Goal: Information Seeking & Learning: Learn about a topic

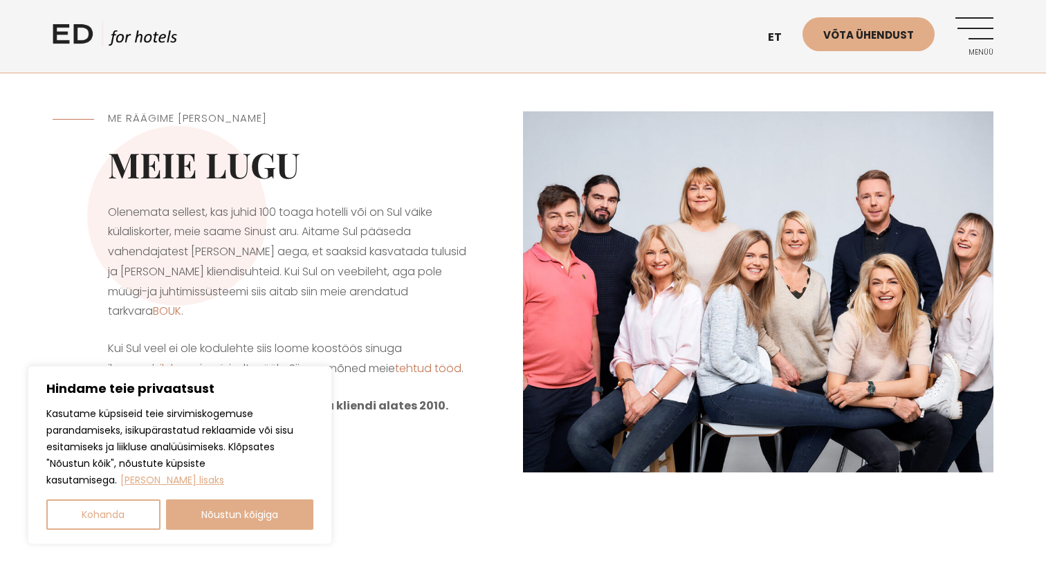
click at [95, 41] on link "ED HOTELS" at bounding box center [115, 38] width 125 height 35
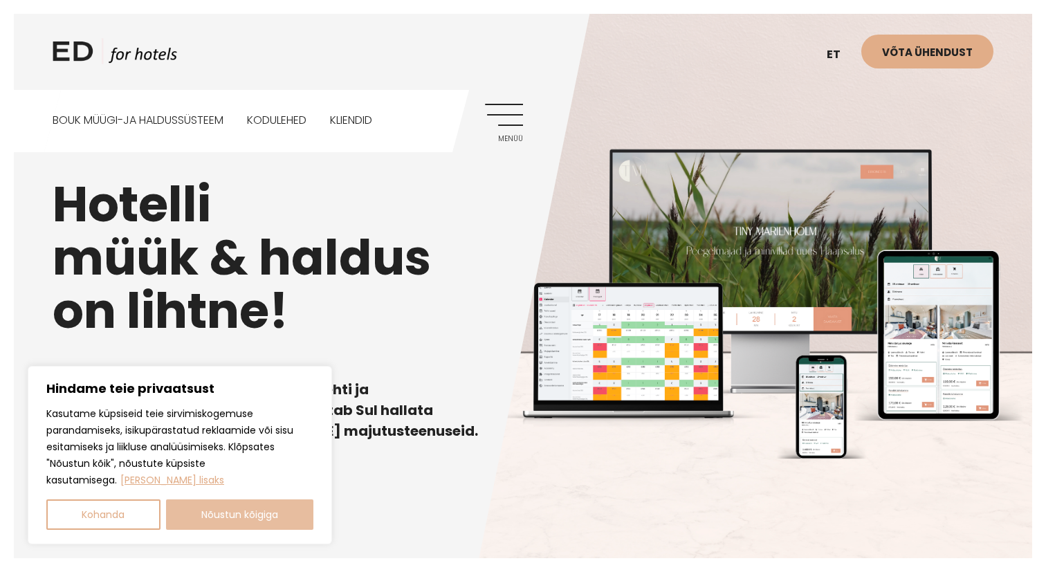
click at [207, 510] on button "Nõustun kõigiga" at bounding box center [240, 515] width 148 height 30
checkbox input "true"
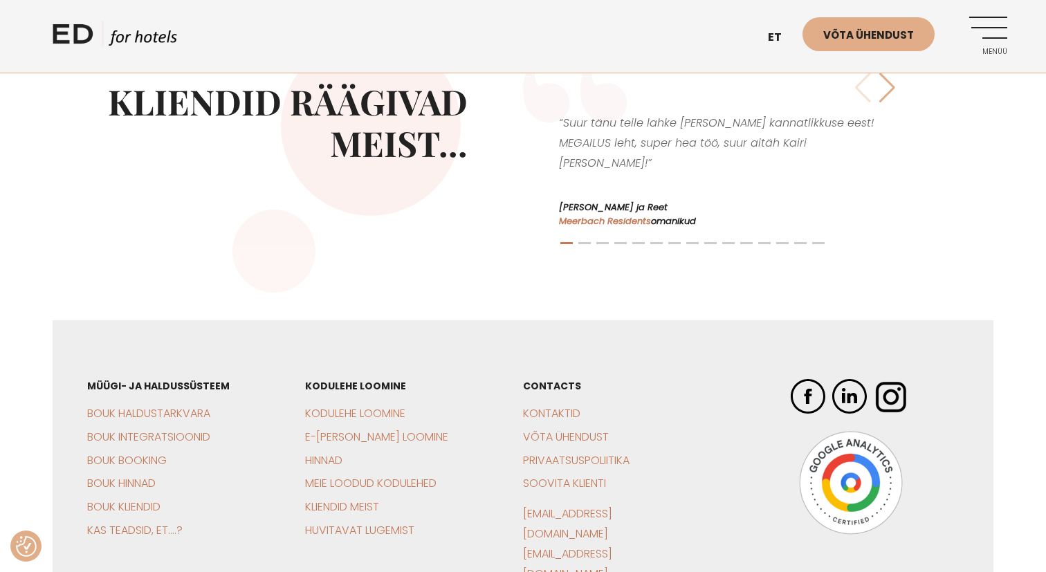
scroll to position [3111, 0]
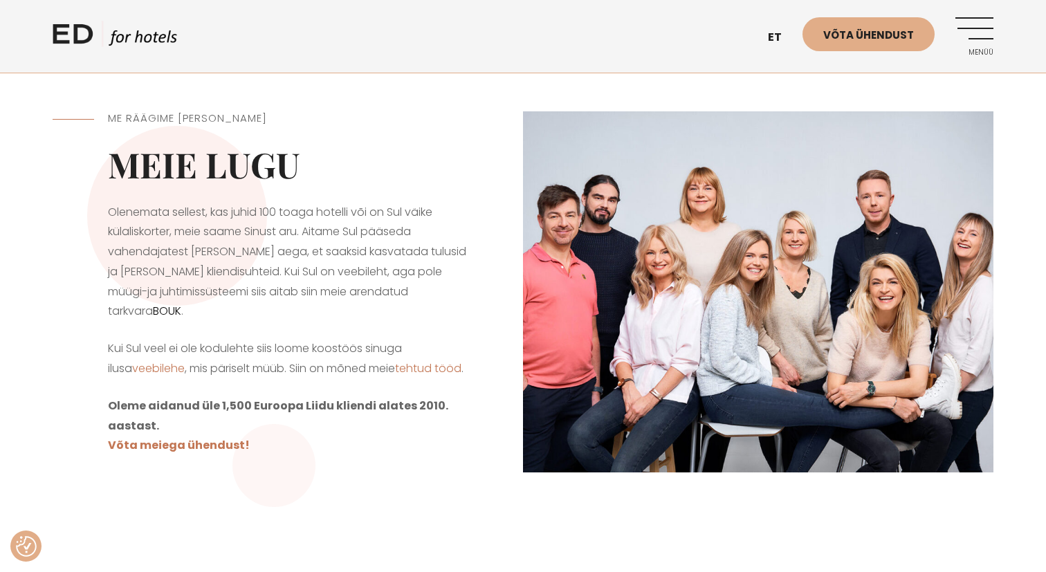
click at [181, 303] on link "BOUK" at bounding box center [167, 311] width 28 height 16
click at [868, 185] on img at bounding box center [758, 292] width 471 height 362
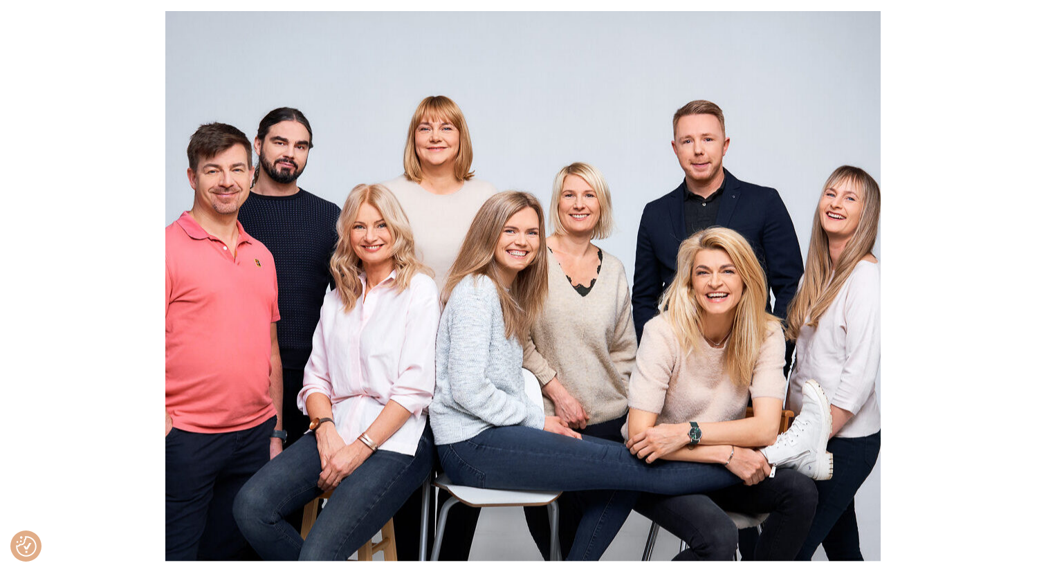
click at [960, 73] on div at bounding box center [523, 286] width 1046 height 572
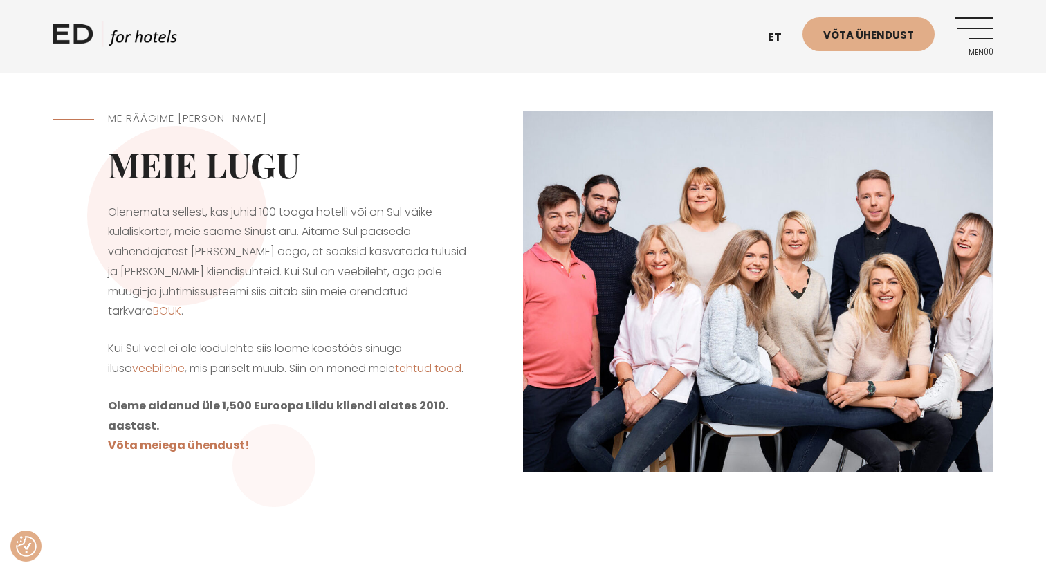
click at [964, 29] on link "Menüü" at bounding box center [975, 36] width 38 height 38
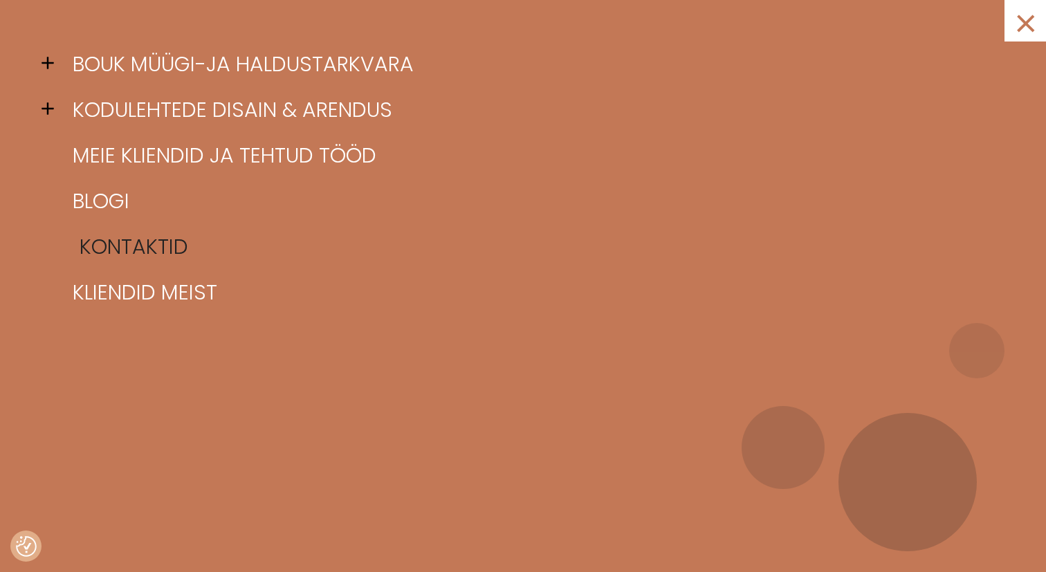
click at [127, 246] on link "Kontaktid" at bounding box center [540, 247] width 942 height 46
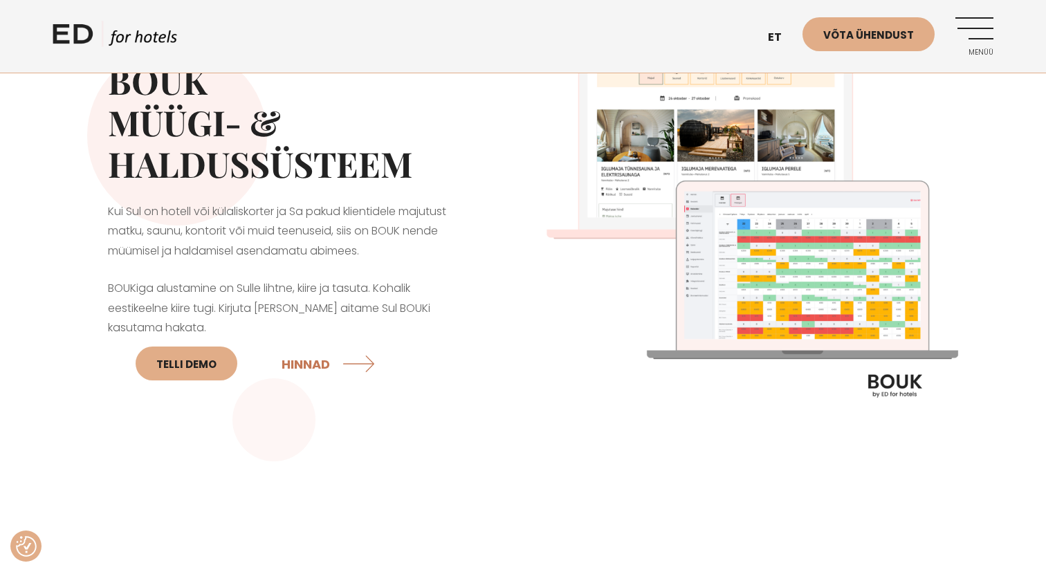
scroll to position [98, 0]
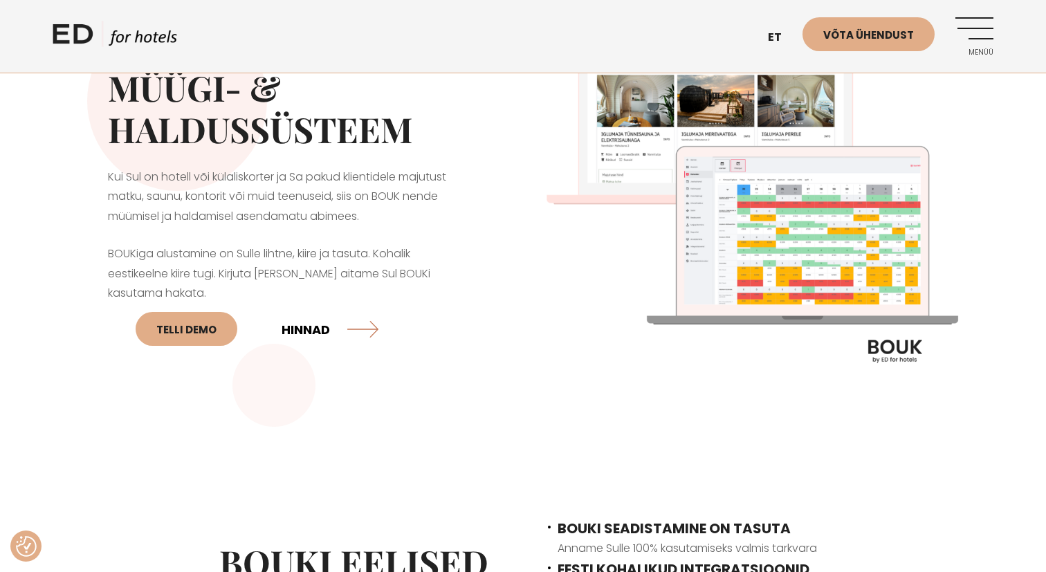
click at [302, 320] on link "HINNAD" at bounding box center [330, 329] width 97 height 37
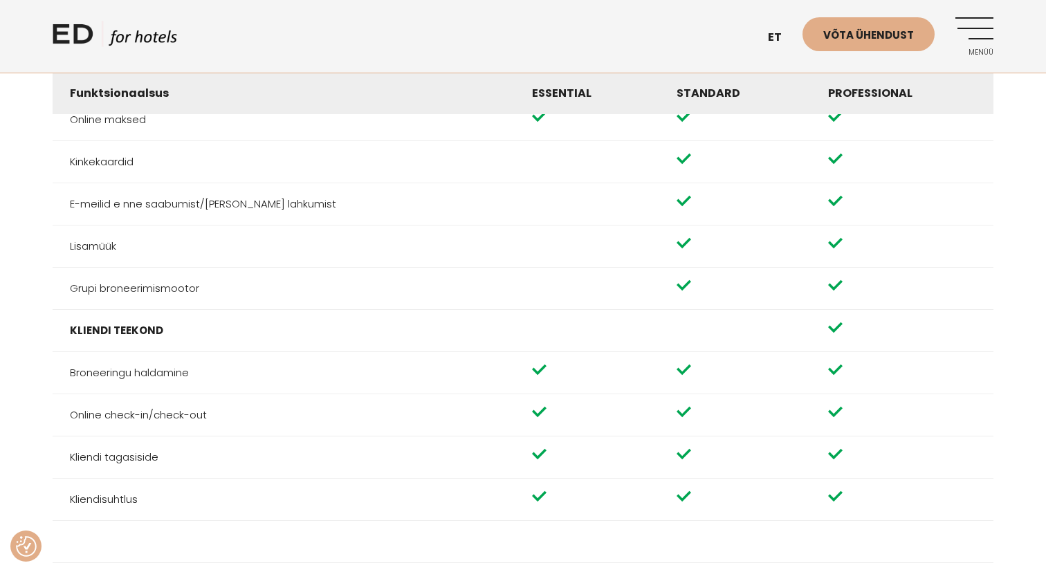
scroll to position [1057, 0]
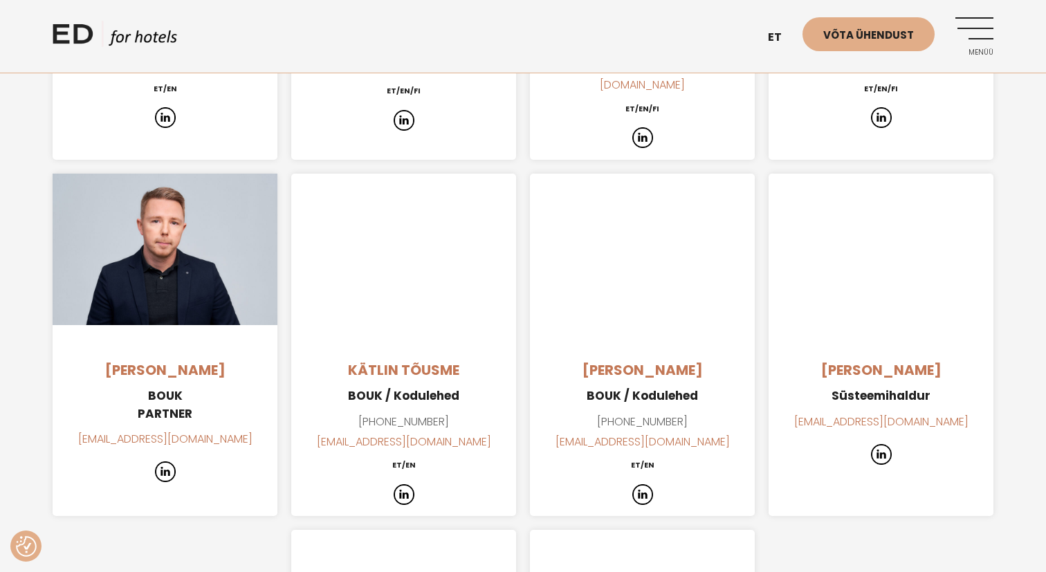
scroll to position [1398, 0]
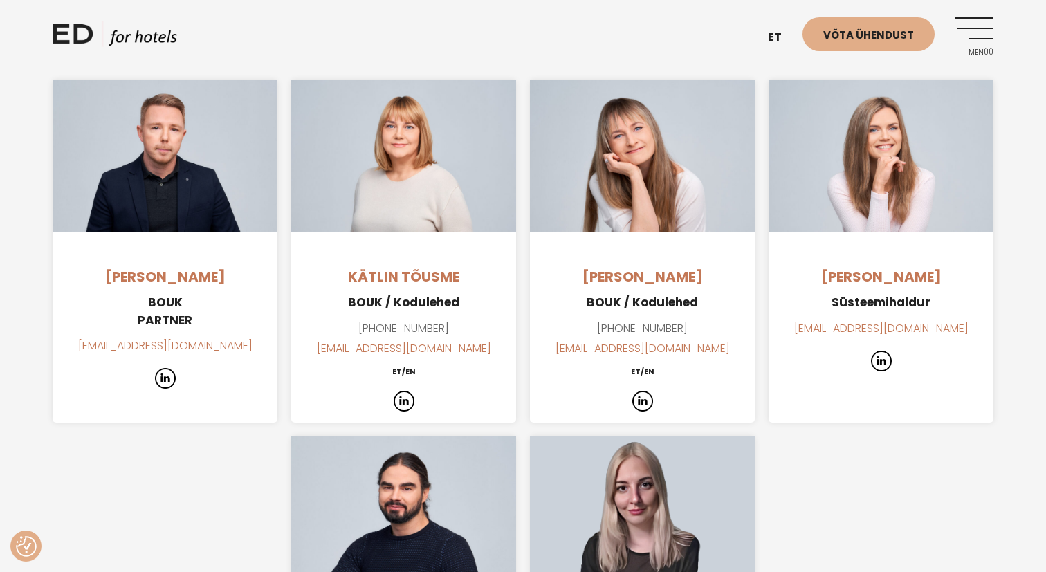
click at [172, 368] on img at bounding box center [165, 378] width 21 height 21
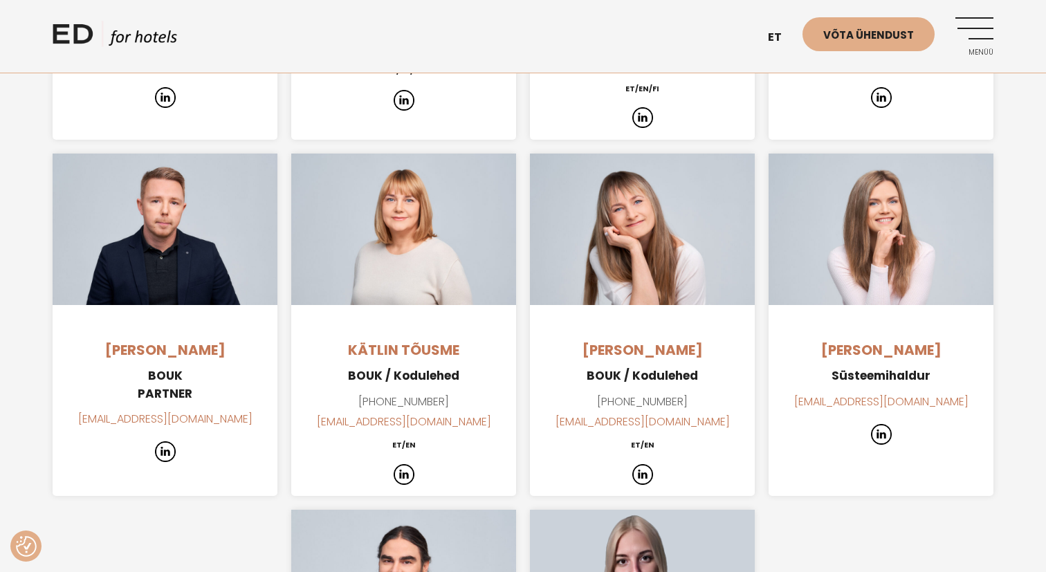
scroll to position [1334, 0]
